Goal: Information Seeking & Learning: Learn about a topic

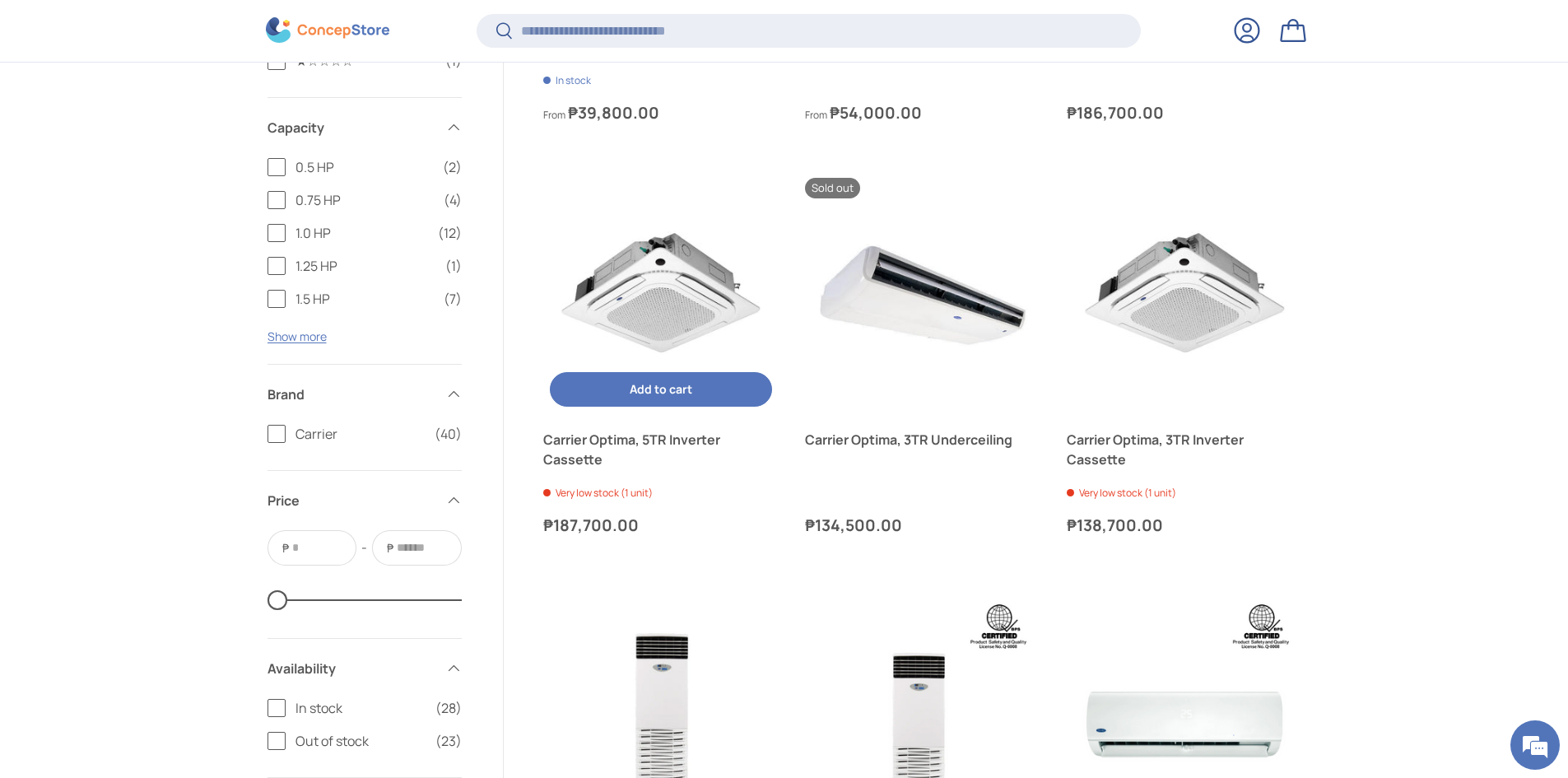
click at [616, 439] on link "Carrier Optima, 5TR Inverter Cassette" at bounding box center [662, 449] width 236 height 40
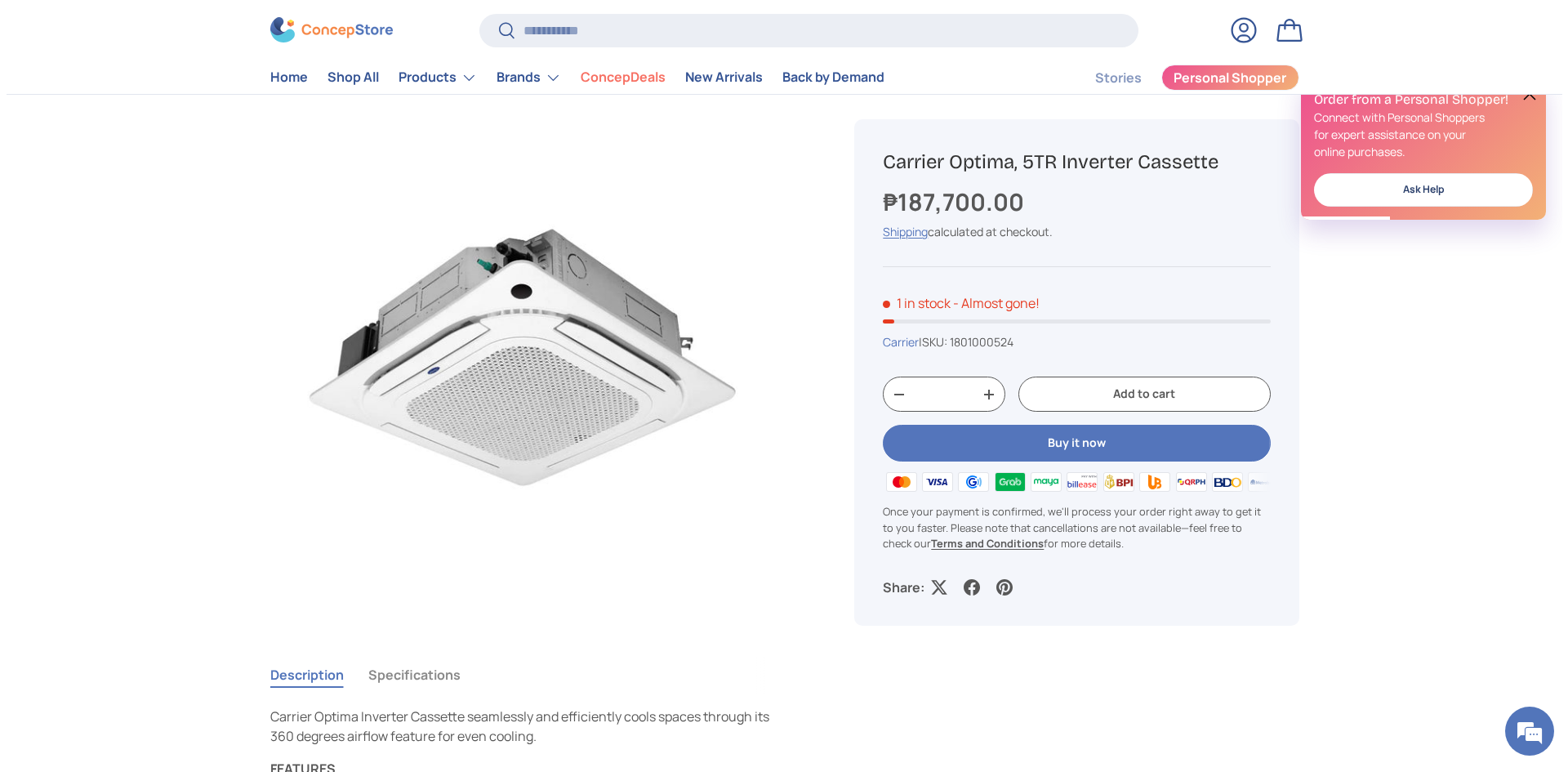
scroll to position [4, 0]
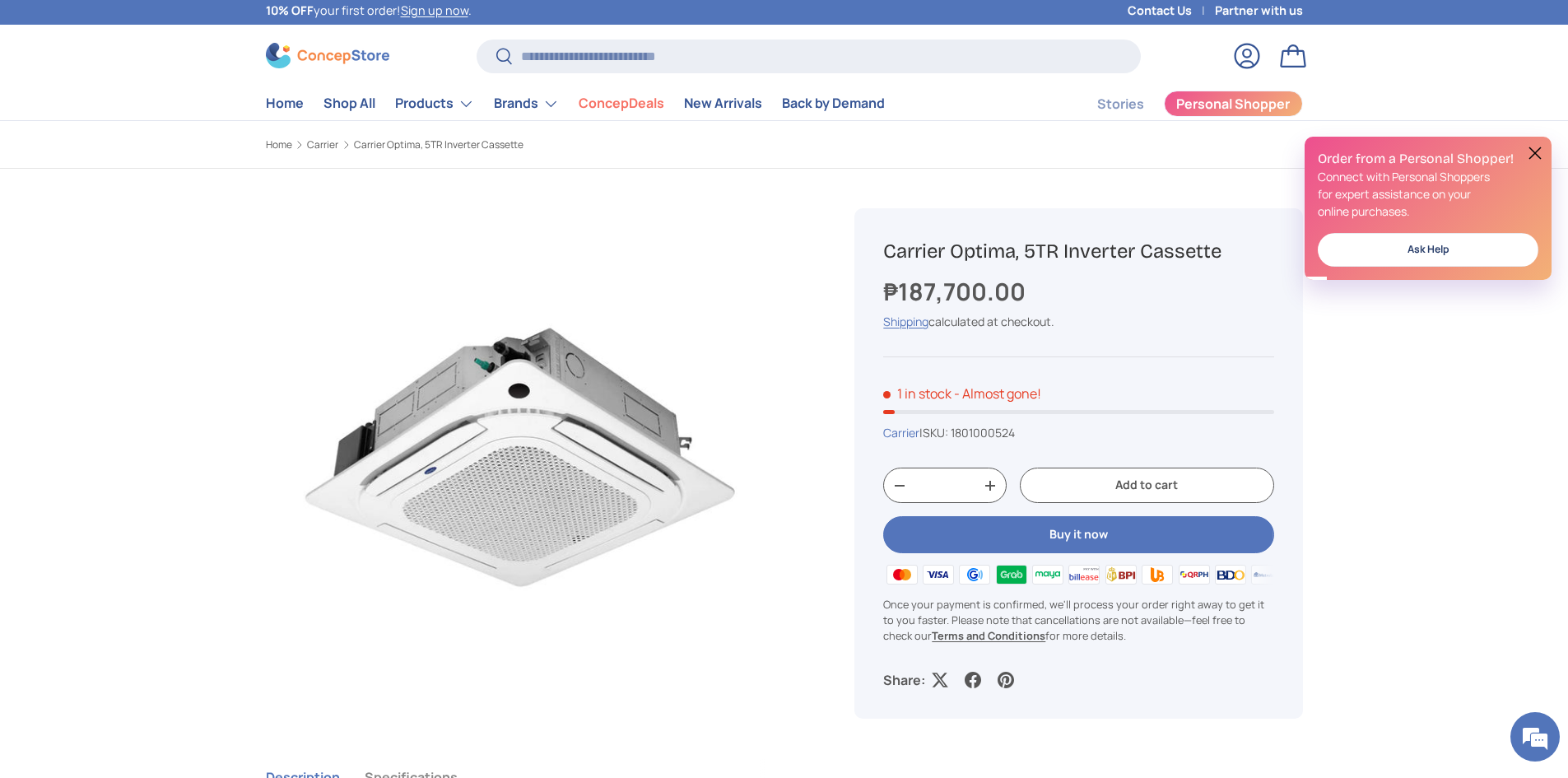
click at [406, 253] on img "Gallery Viewer" at bounding box center [521, 463] width 510 height 511
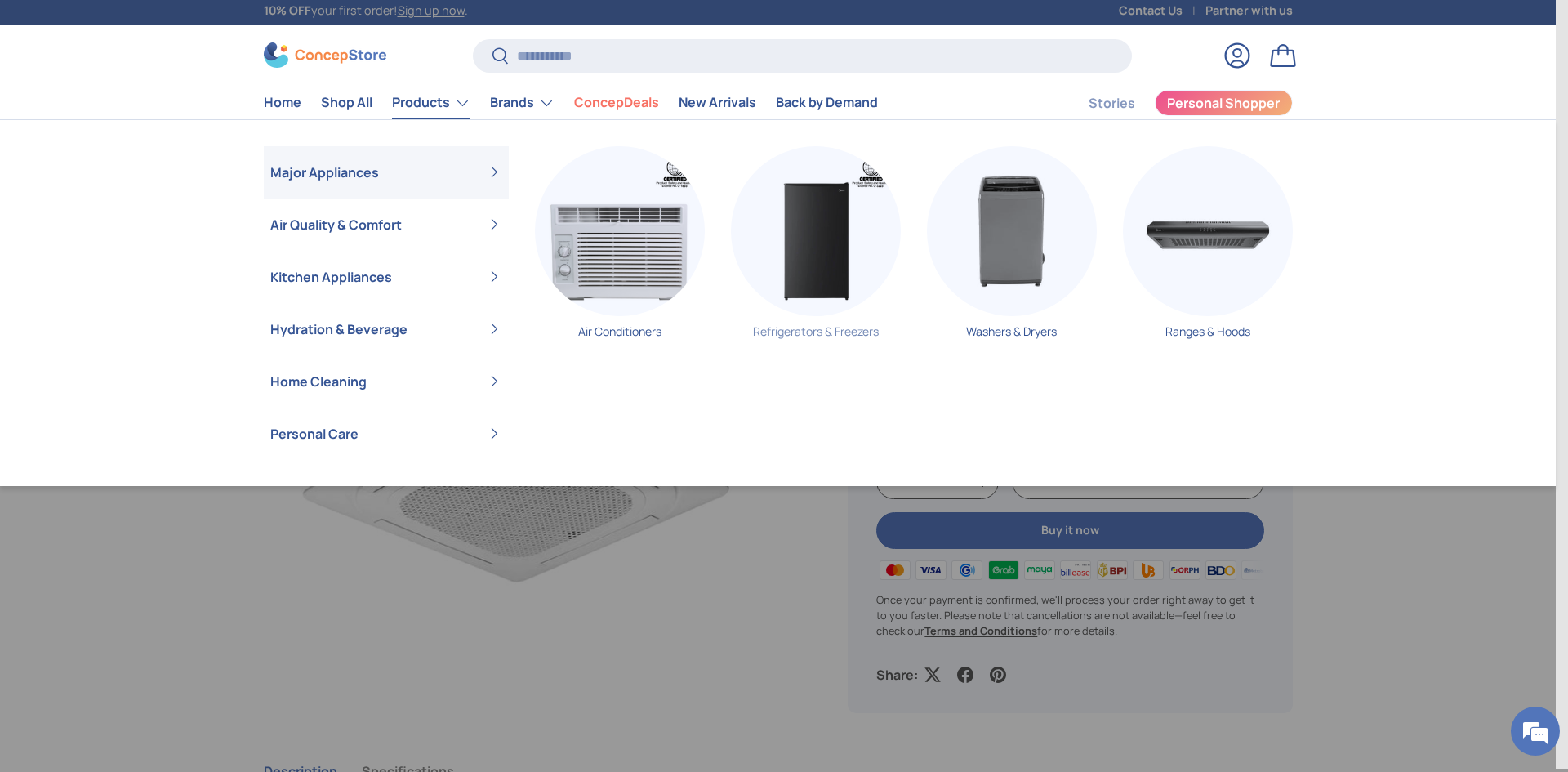
click at [896, 349] on link "Refrigerators & Freezers" at bounding box center [816, 249] width 170 height 205
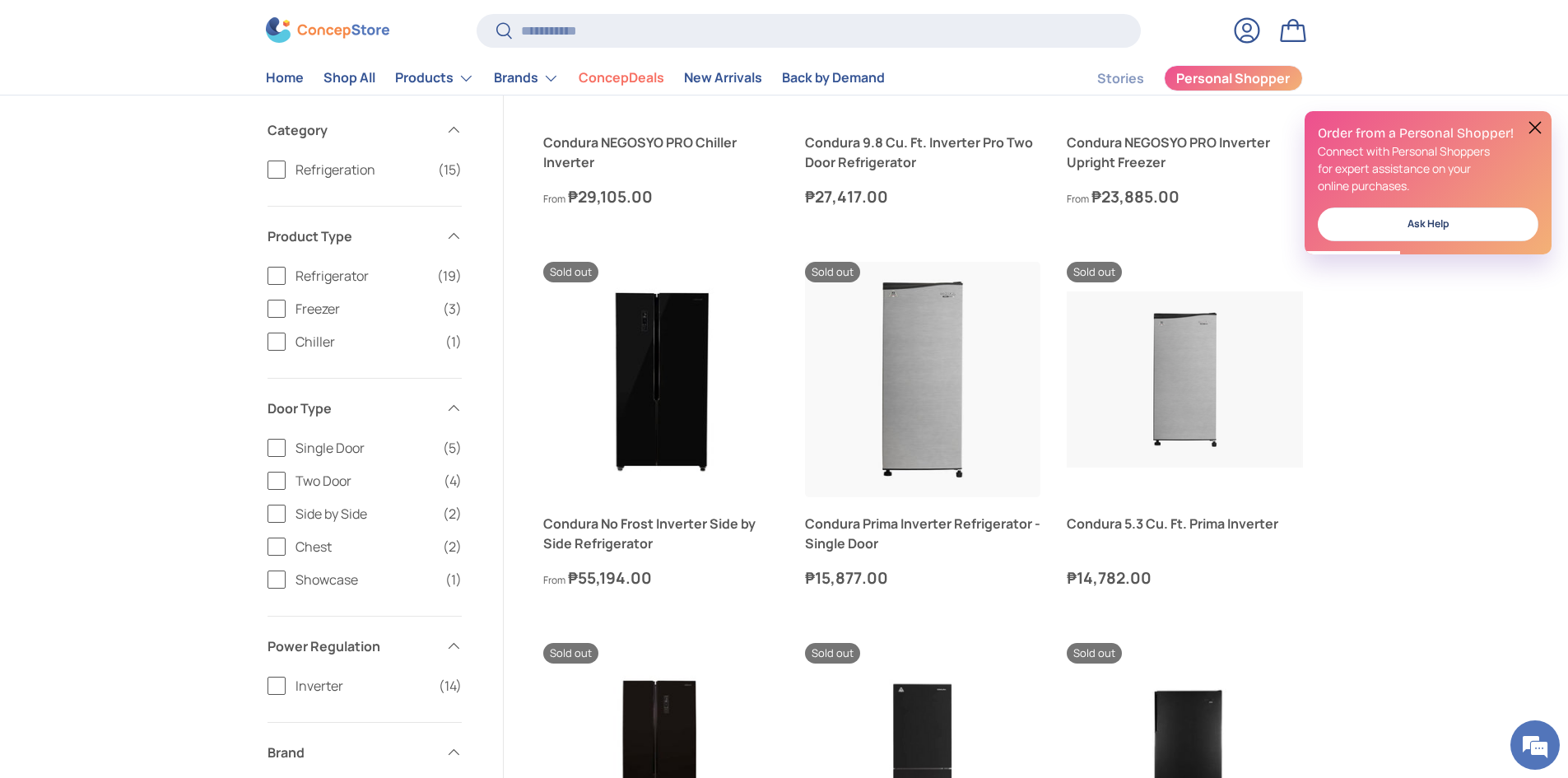
scroll to position [1400, 0]
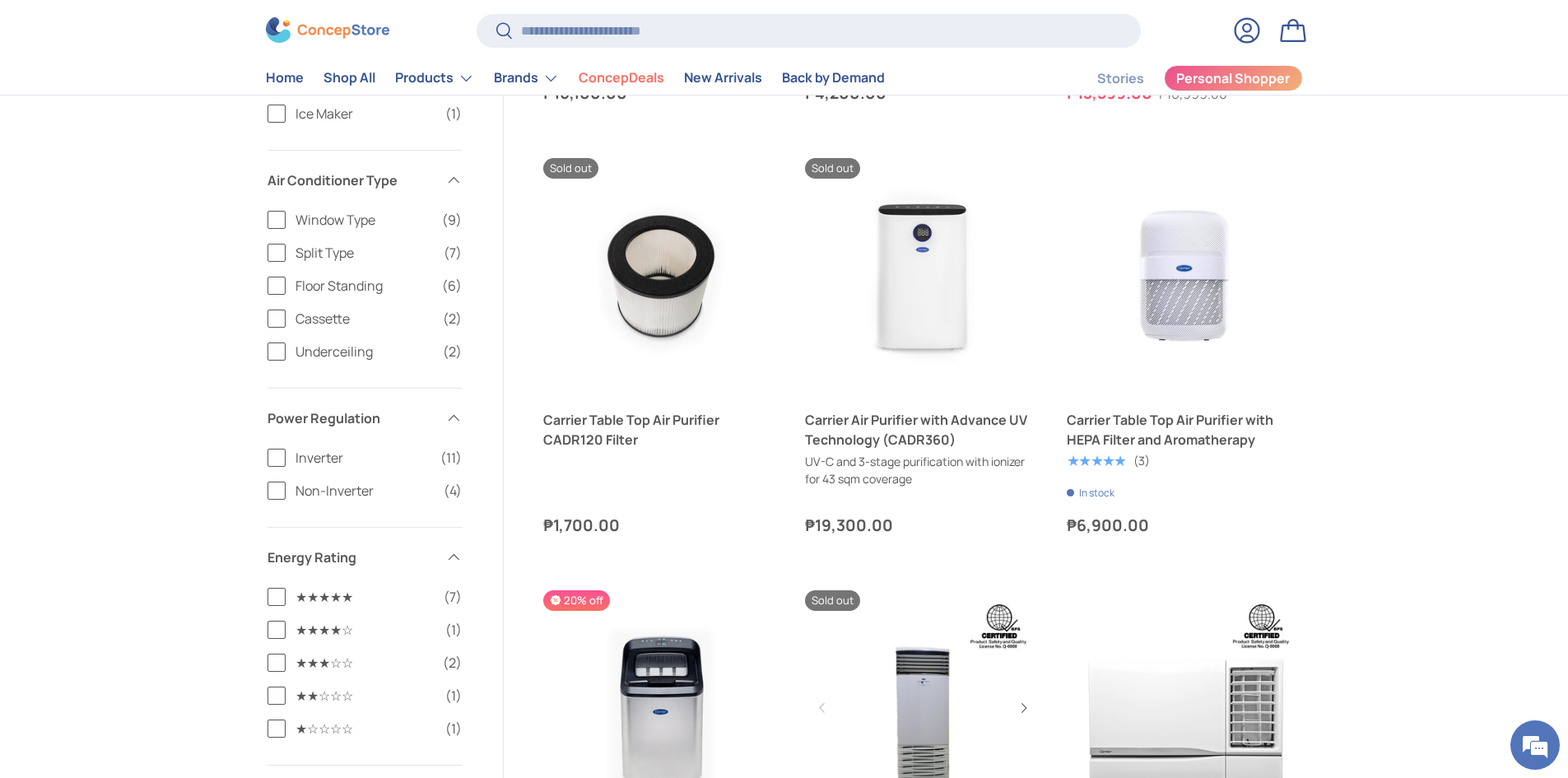
scroll to position [5436, 0]
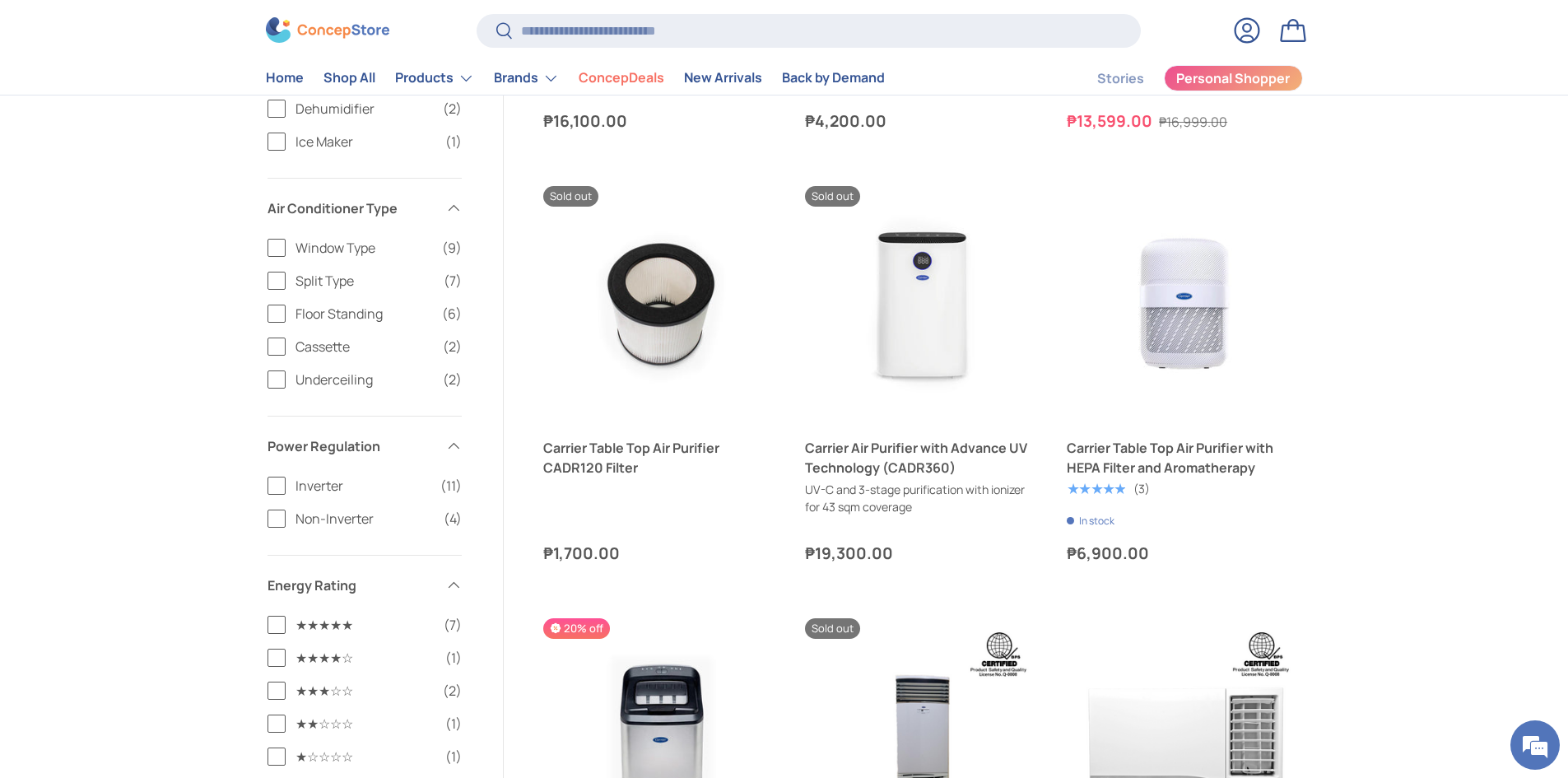
click at [323, 347] on span "Cassette" at bounding box center [364, 345] width 137 height 19
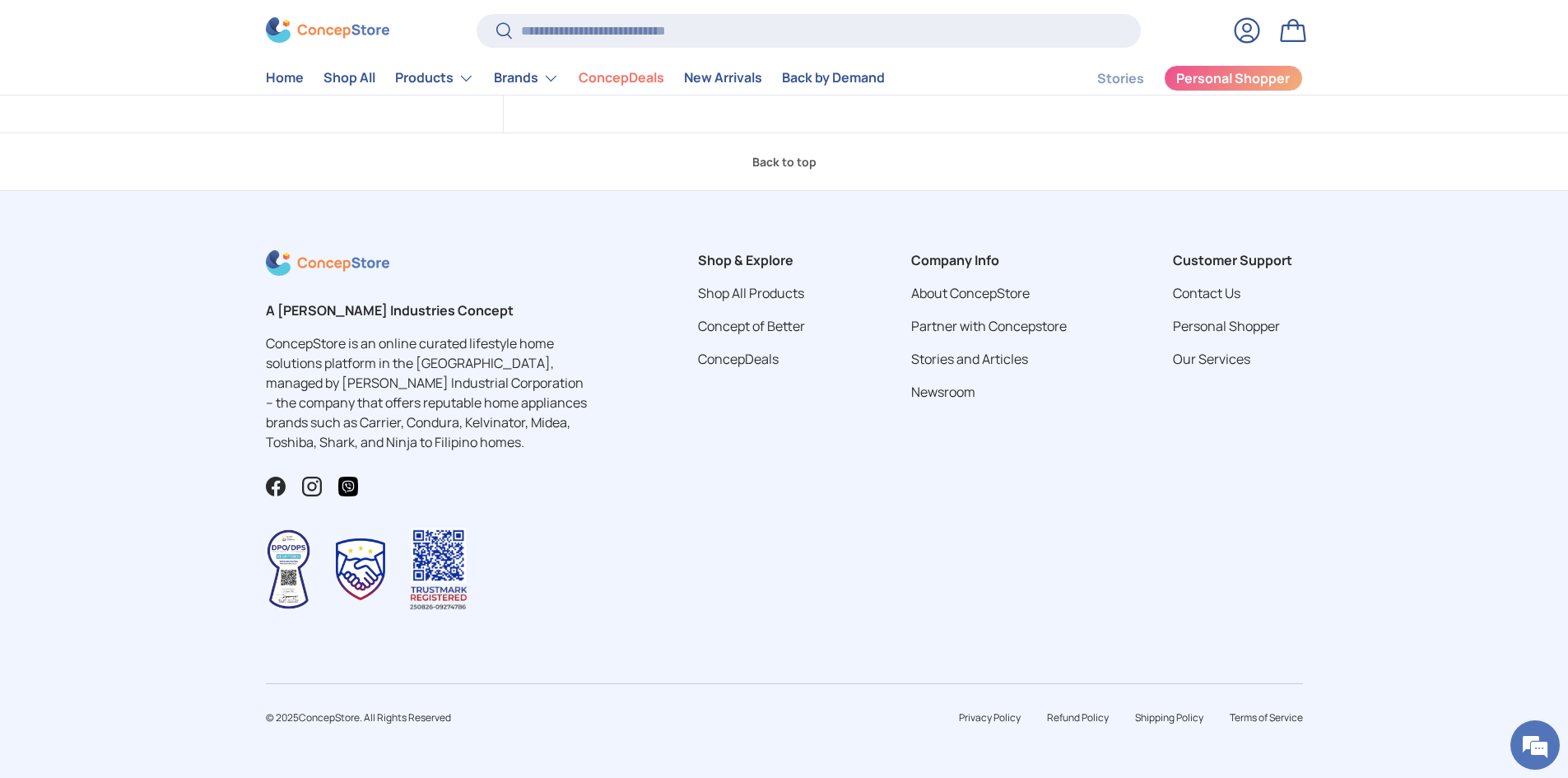
scroll to position [748, 0]
